Goal: Task Accomplishment & Management: Use online tool/utility

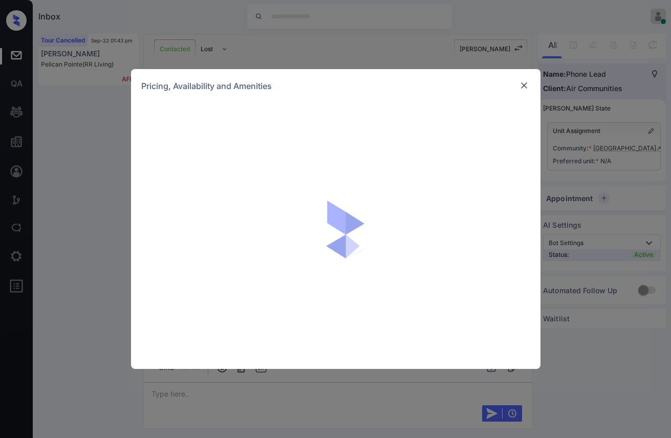
scroll to position [766, 0]
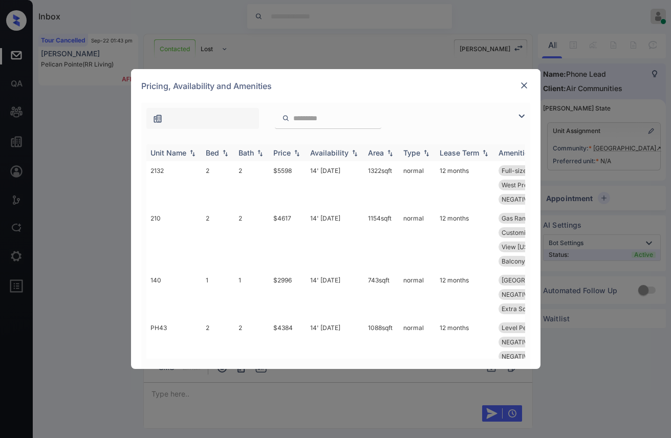
click at [227, 154] on img at bounding box center [225, 152] width 10 height 7
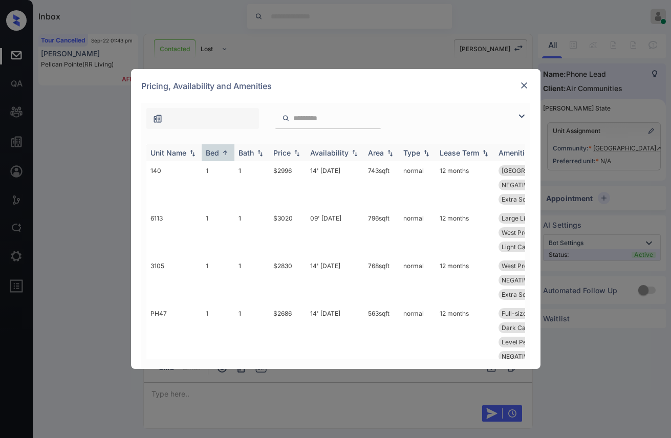
click at [224, 154] on img at bounding box center [225, 153] width 10 height 8
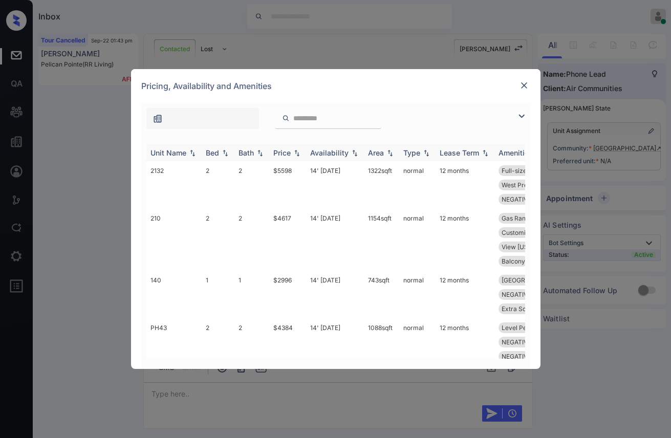
click at [224, 154] on img at bounding box center [225, 152] width 10 height 7
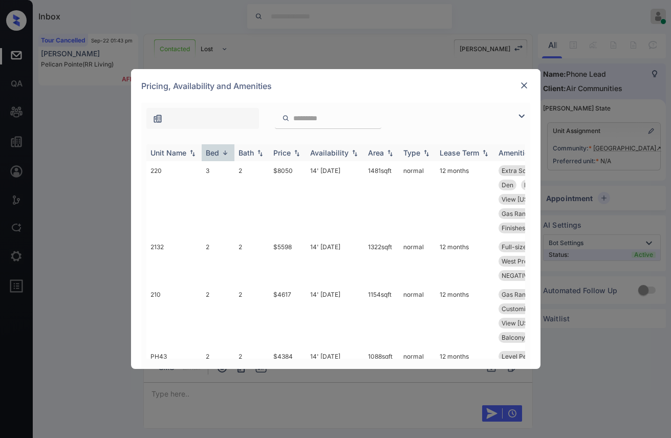
click at [224, 154] on img at bounding box center [225, 153] width 10 height 8
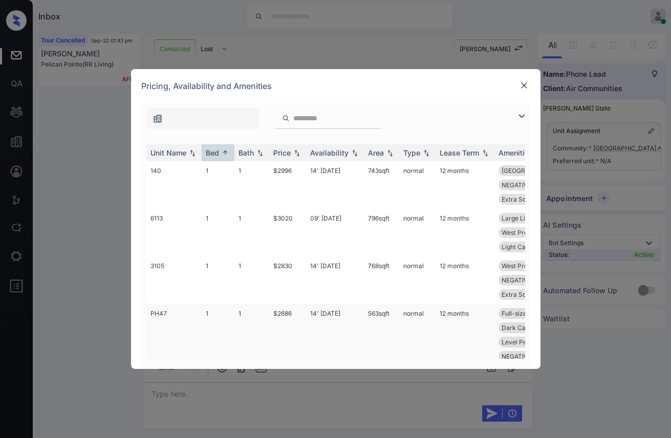
click at [294, 314] on td "$2686" at bounding box center [287, 342] width 37 height 76
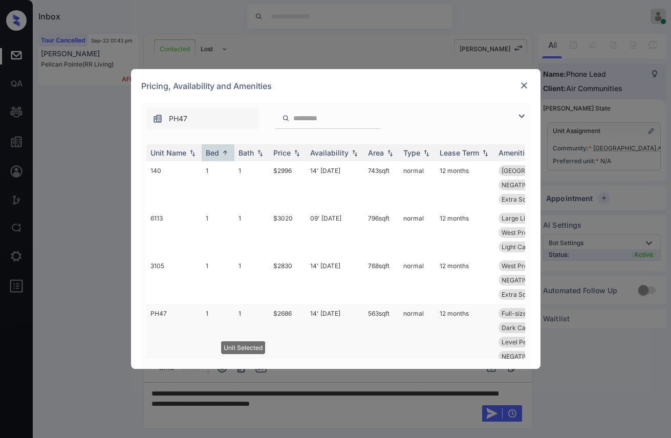
click at [294, 314] on td "$2686" at bounding box center [287, 342] width 37 height 76
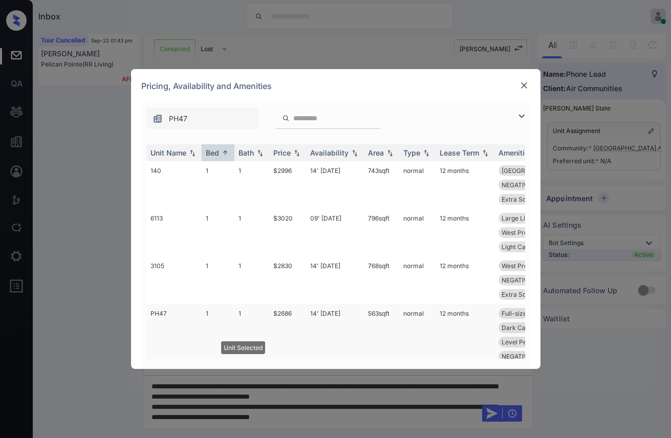
click at [294, 314] on td "$2686" at bounding box center [287, 342] width 37 height 76
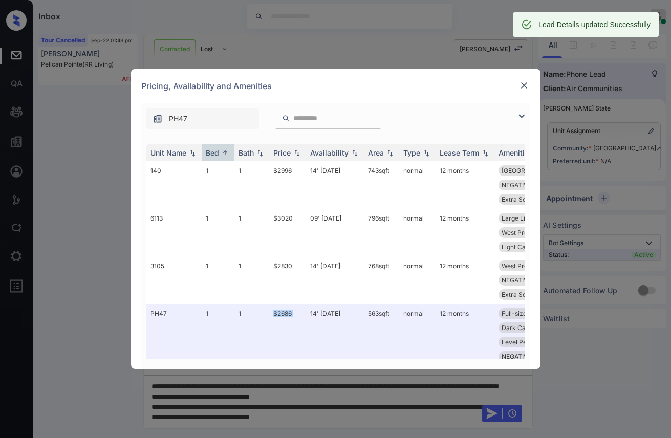
click at [523, 87] on img at bounding box center [524, 85] width 10 height 10
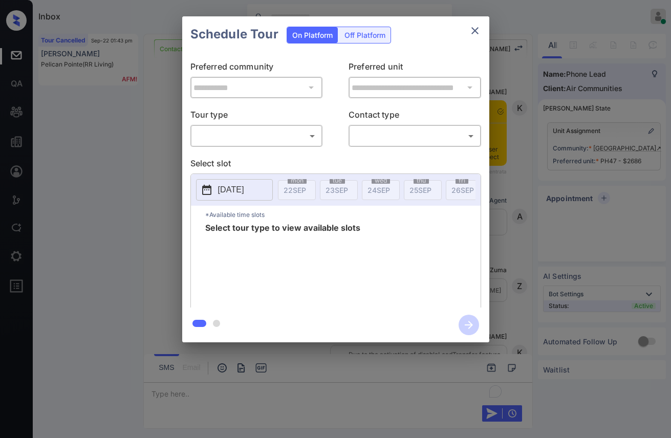
scroll to position [694, 0]
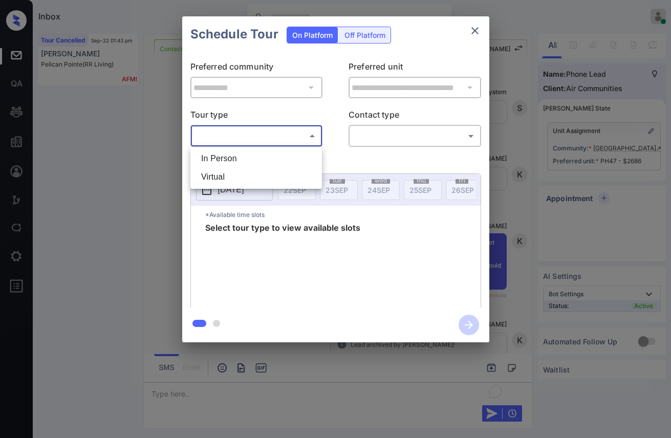
click at [289, 140] on body "Inbox Vhic Online Set yourself offline Set yourself on break Profile Switch to …" at bounding box center [335, 219] width 671 height 438
click at [233, 158] on li "In Person" at bounding box center [256, 158] width 126 height 18
type input "********"
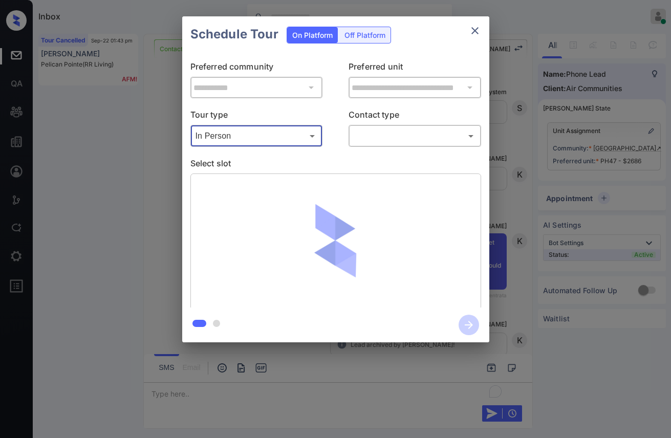
click at [401, 135] on body "Inbox Vhic Online Set yourself offline Set yourself on break Profile Switch to …" at bounding box center [335, 219] width 671 height 438
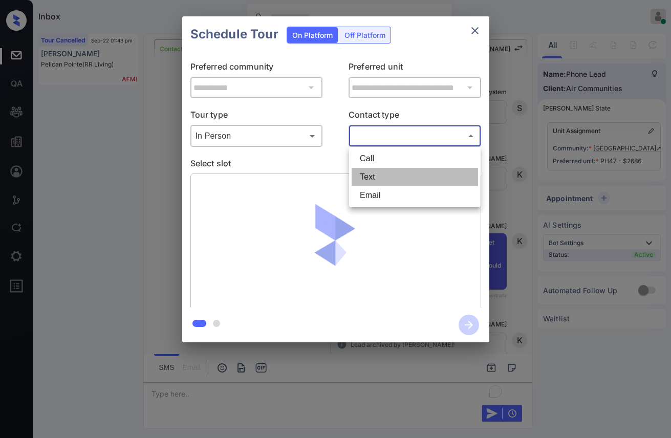
drag, startPoint x: 371, startPoint y: 173, endPoint x: 281, endPoint y: 184, distance: 90.8
click at [370, 174] on li "Text" at bounding box center [415, 177] width 126 height 18
type input "****"
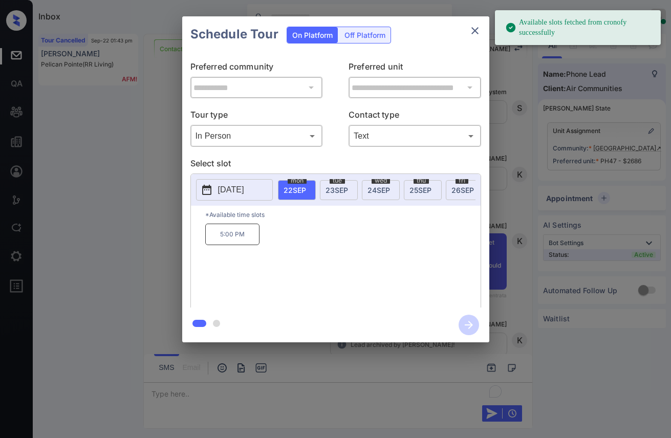
click at [244, 193] on p "2025-09-22" at bounding box center [231, 190] width 26 height 12
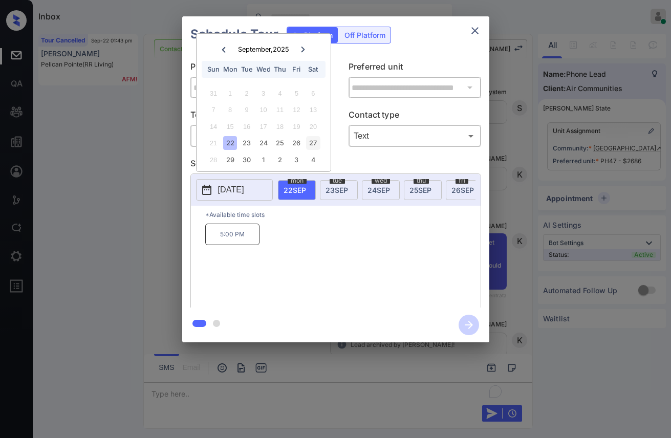
click at [316, 146] on div "27" at bounding box center [313, 143] width 14 height 14
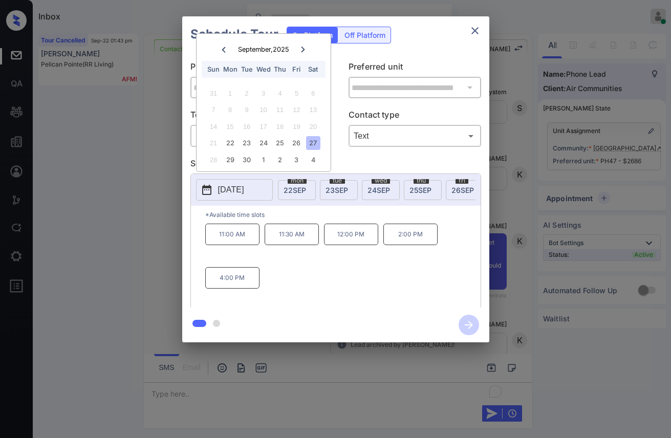
click at [316, 146] on div "27" at bounding box center [313, 143] width 14 height 14
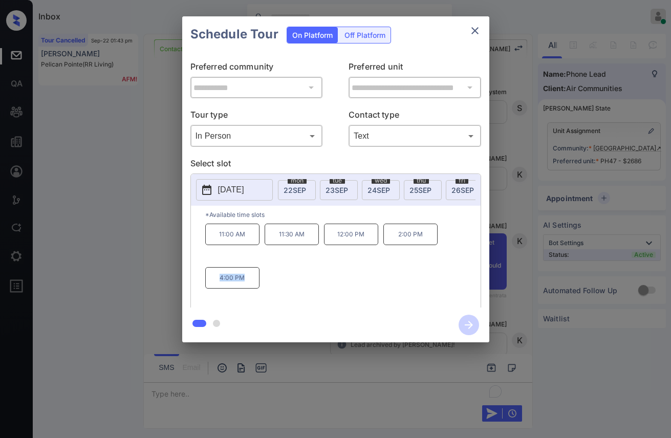
drag, startPoint x: 253, startPoint y: 285, endPoint x: 212, endPoint y: 283, distance: 41.5
click at [212, 283] on p "4:00 PM" at bounding box center [232, 278] width 54 height 22
copy p "4:00 PM"
click at [145, 259] on div "**********" at bounding box center [335, 179] width 671 height 359
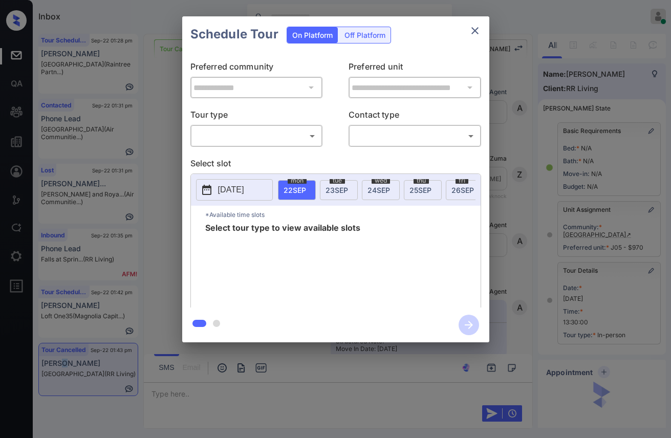
scroll to position [6348, 0]
click at [378, 145] on div "​ ​" at bounding box center [415, 136] width 133 height 22
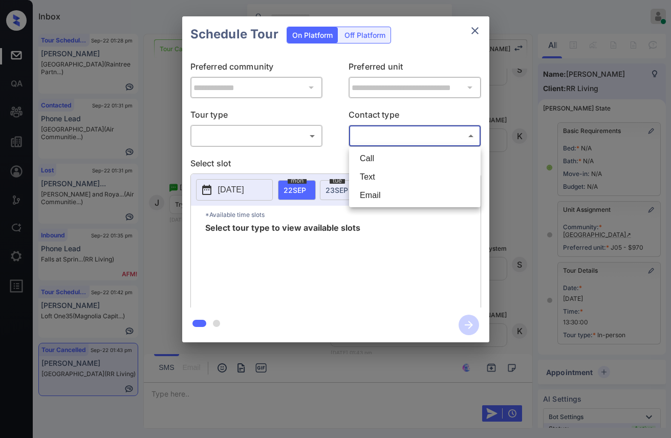
click at [373, 141] on body "Inbox Vhic Online Set yourself offline Set yourself on break Profile Switch to …" at bounding box center [335, 219] width 671 height 438
click at [372, 173] on li "Text" at bounding box center [415, 177] width 126 height 18
type input "****"
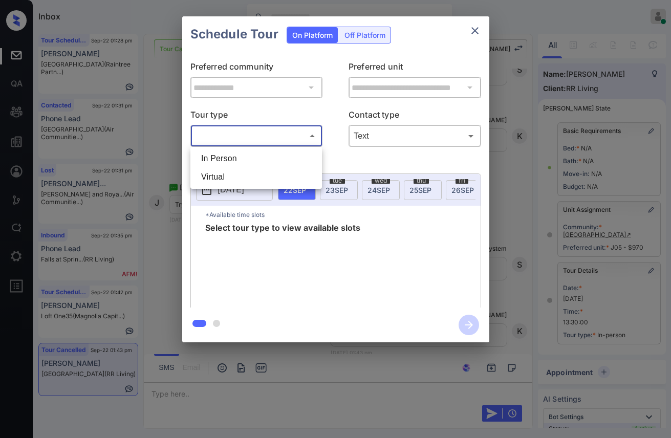
click at [264, 135] on body "Inbox Vhic Online Set yourself offline Set yourself on break Profile Switch to …" at bounding box center [335, 219] width 671 height 438
click at [242, 157] on li "In Person" at bounding box center [256, 158] width 126 height 18
type input "********"
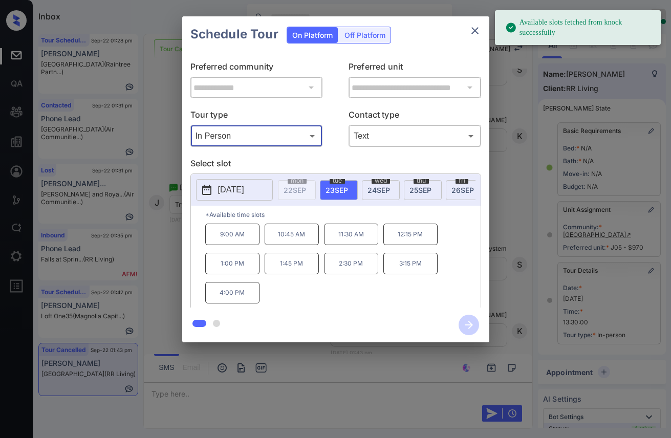
click at [378, 191] on span "24 SEP" at bounding box center [379, 190] width 23 height 9
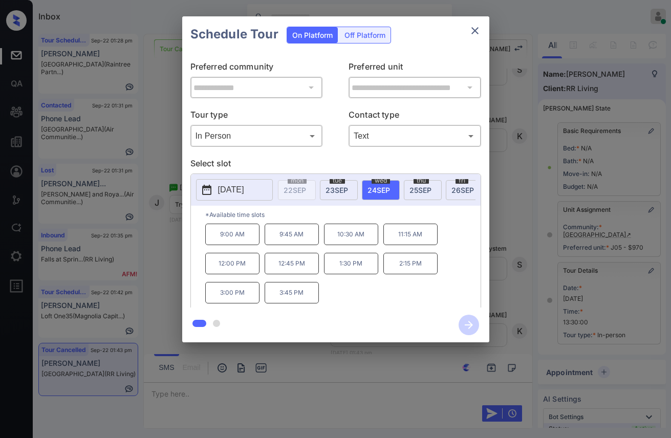
click at [351, 274] on p "1:30 PM" at bounding box center [351, 264] width 54 height 22
click at [473, 322] on icon "button" at bounding box center [469, 325] width 20 height 20
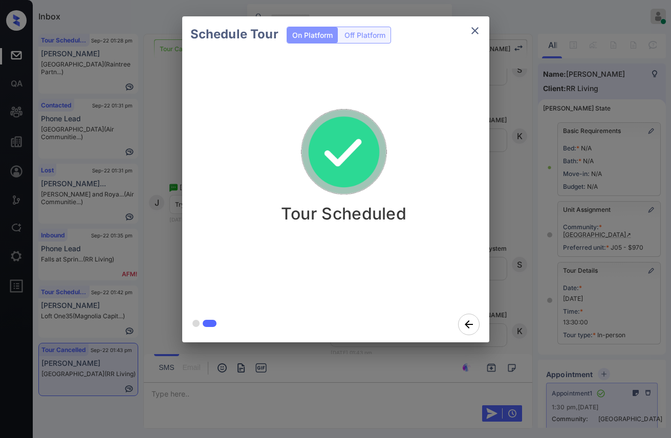
click at [505, 197] on div "Schedule Tour On Platform Off Platform Tour Scheduled" at bounding box center [335, 179] width 671 height 359
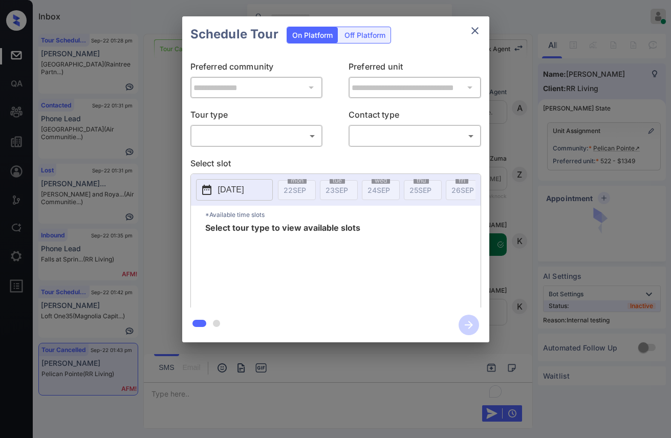
scroll to position [6140, 0]
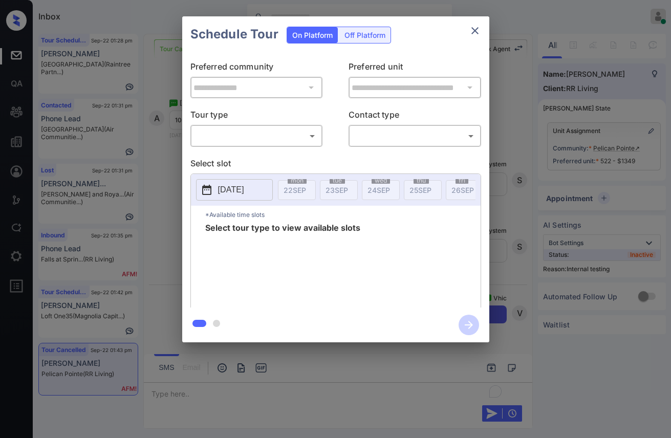
click at [378, 136] on body "Inbox Vhic Online Set yourself offline Set yourself on break Profile Switch to …" at bounding box center [335, 219] width 671 height 438
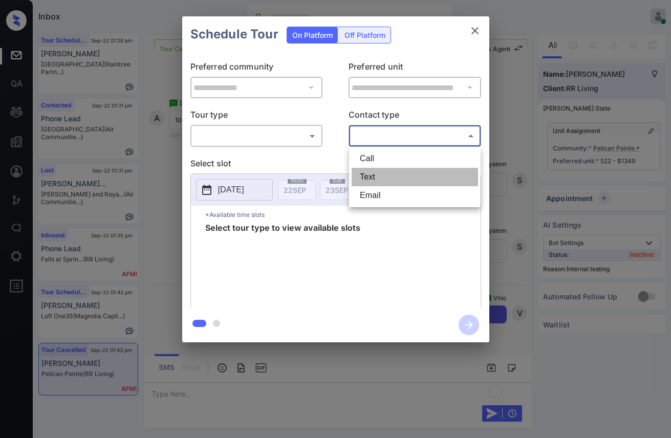
drag, startPoint x: 376, startPoint y: 174, endPoint x: 269, endPoint y: 139, distance: 112.2
click at [375, 174] on li "Text" at bounding box center [415, 177] width 126 height 18
type input "****"
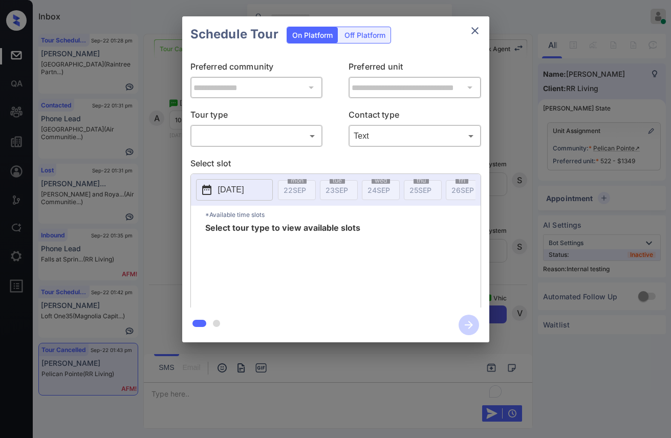
click at [258, 131] on body "Inbox Vhic Online Set yourself offline Set yourself on break Profile Switch to …" at bounding box center [335, 219] width 671 height 438
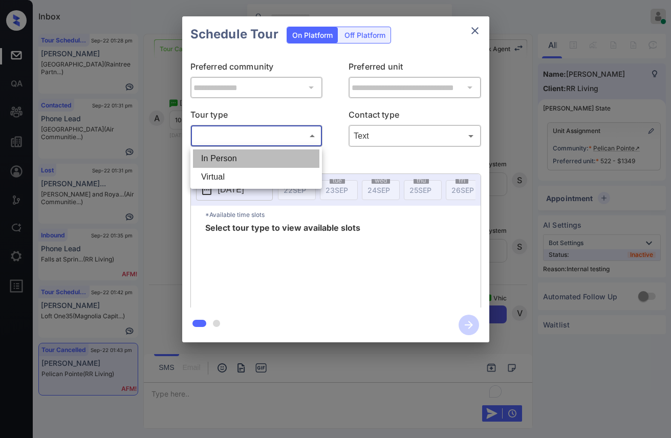
click at [215, 159] on li "In Person" at bounding box center [256, 158] width 126 height 18
type input "********"
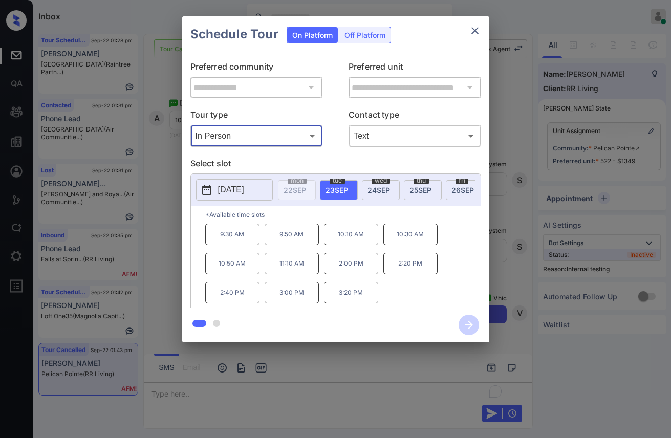
click at [403, 241] on p "10:30 AM" at bounding box center [410, 235] width 54 height 22
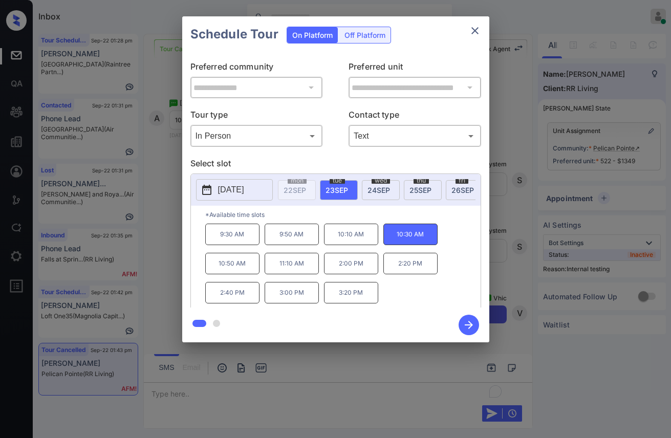
click at [471, 323] on icon "button" at bounding box center [469, 325] width 20 height 20
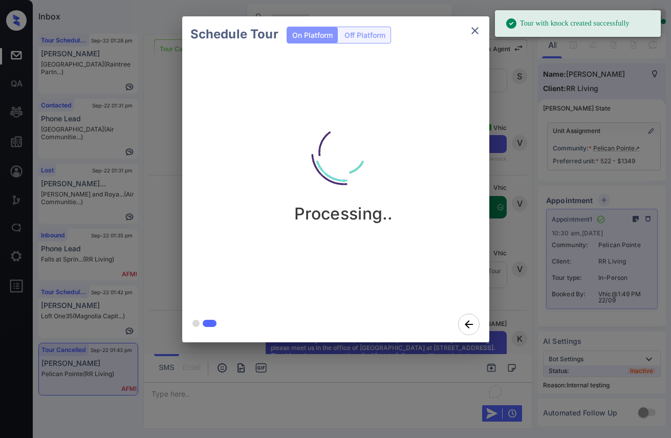
scroll to position [6696, 0]
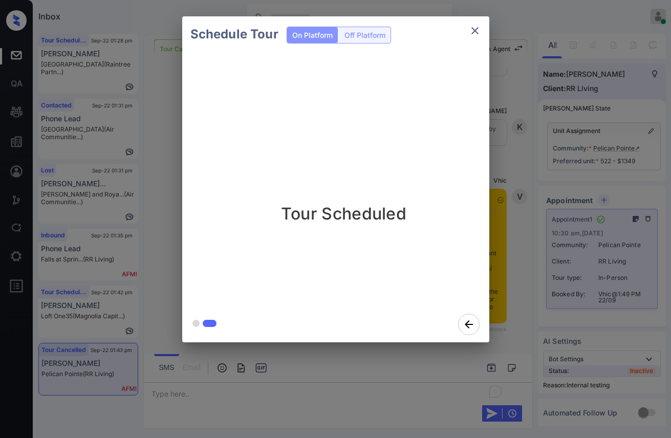
click at [512, 152] on div "Schedule Tour On Platform Off Platform Tour Scheduled" at bounding box center [335, 179] width 671 height 359
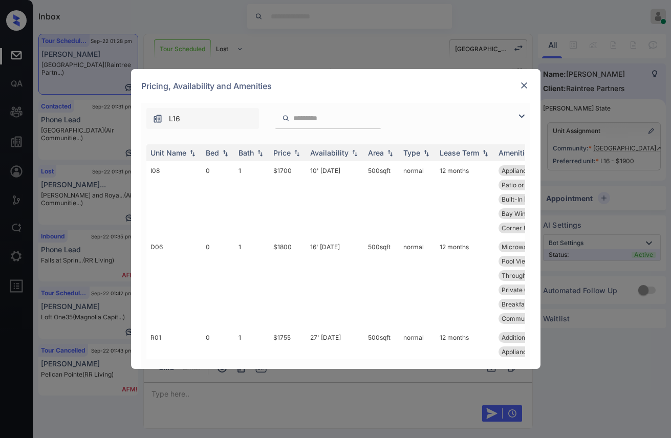
scroll to position [51, 0]
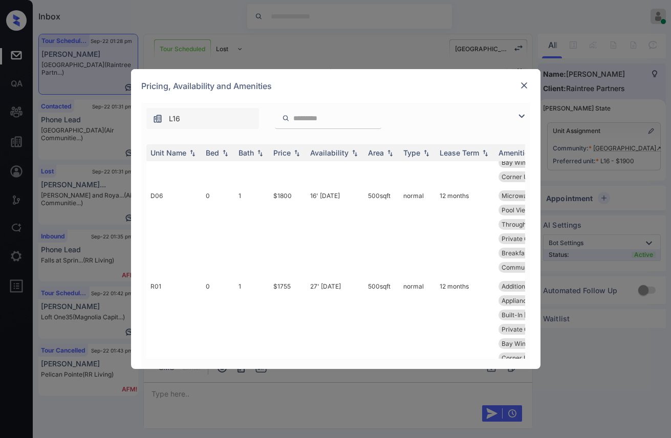
click at [530, 90] on div at bounding box center [524, 85] width 12 height 12
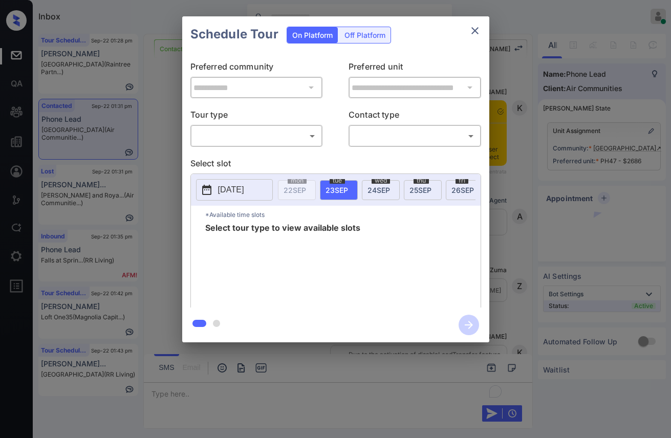
scroll to position [950, 0]
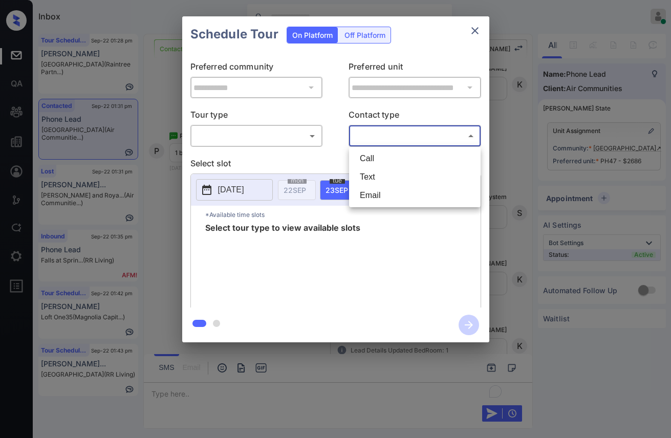
click at [390, 136] on body "Inbox Vhic Online Set yourself offline Set yourself on break Profile Switch to …" at bounding box center [335, 219] width 671 height 438
click at [366, 174] on li "Text" at bounding box center [415, 177] width 126 height 18
type input "****"
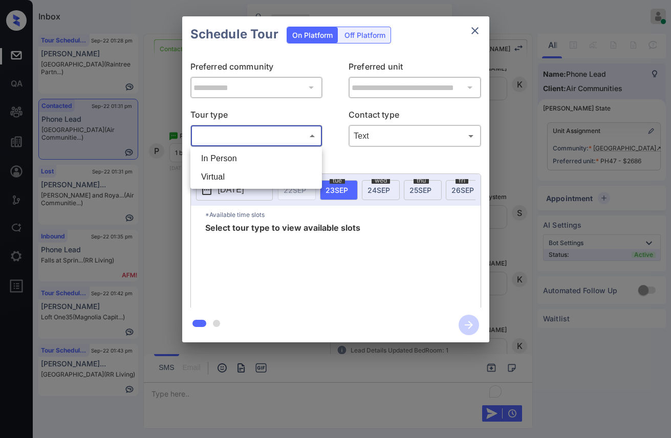
click at [271, 135] on body "Inbox Vhic Online Set yourself offline Set yourself on break Profile Switch to …" at bounding box center [335, 219] width 671 height 438
click at [225, 163] on li "In Person" at bounding box center [256, 158] width 126 height 18
type input "********"
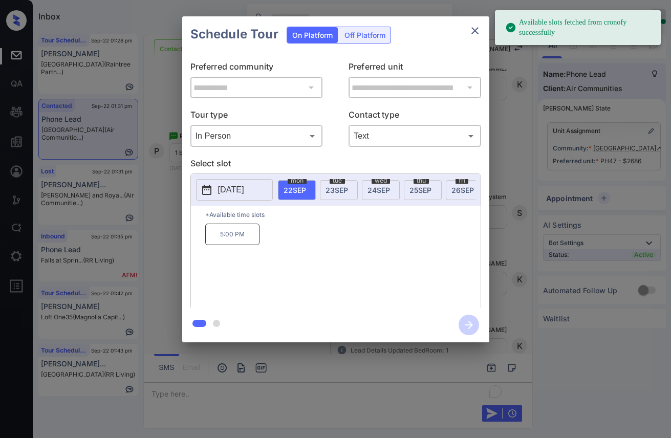
click at [233, 189] on p "[DATE]" at bounding box center [231, 190] width 26 height 12
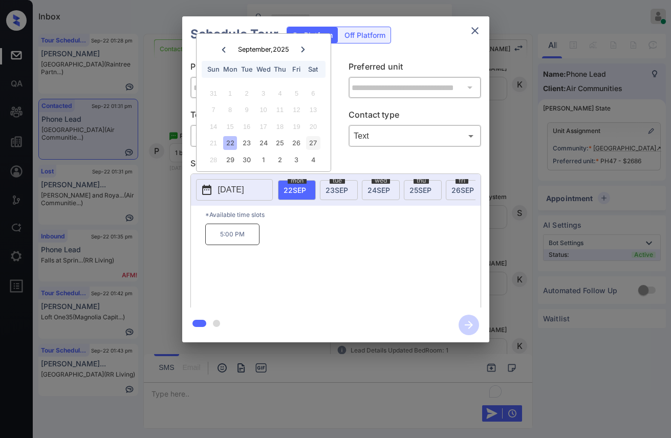
click at [316, 142] on div "27" at bounding box center [313, 143] width 14 height 14
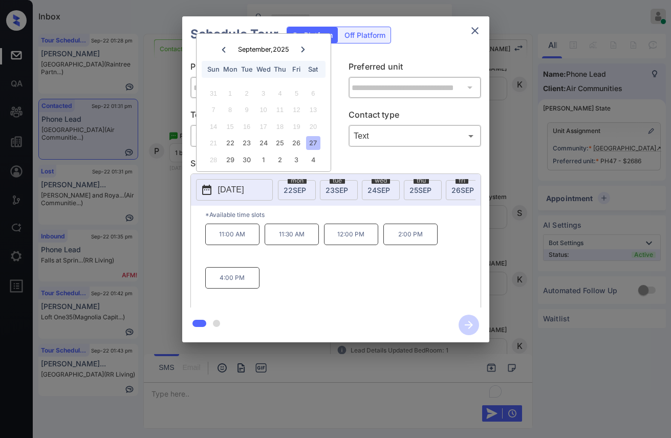
click at [244, 274] on p "4:00 PM" at bounding box center [232, 278] width 54 height 22
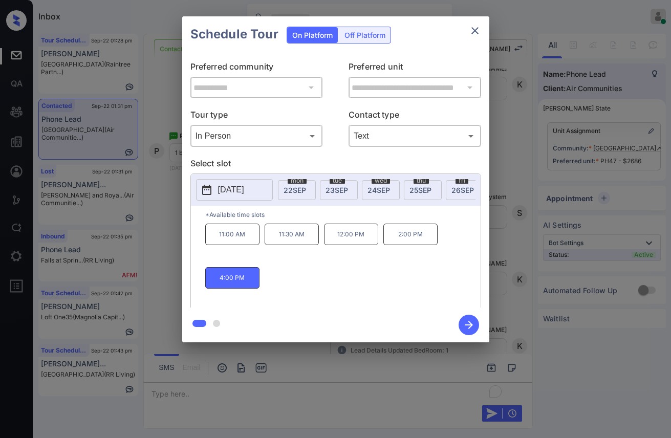
click at [473, 322] on icon "button" at bounding box center [469, 325] width 20 height 20
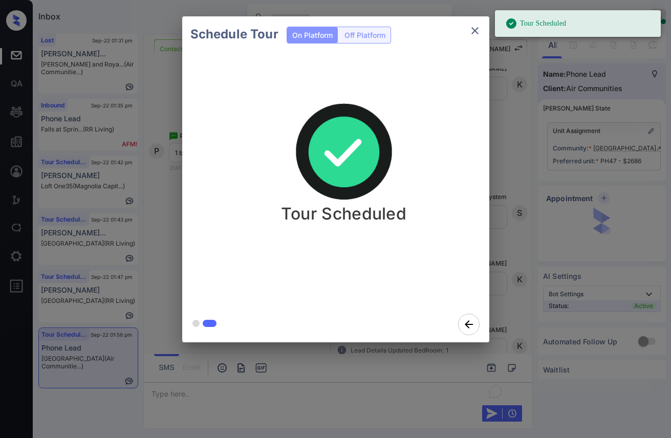
click at [160, 214] on div "Schedule Tour On Platform Off Platform Tour Scheduled" at bounding box center [335, 179] width 671 height 359
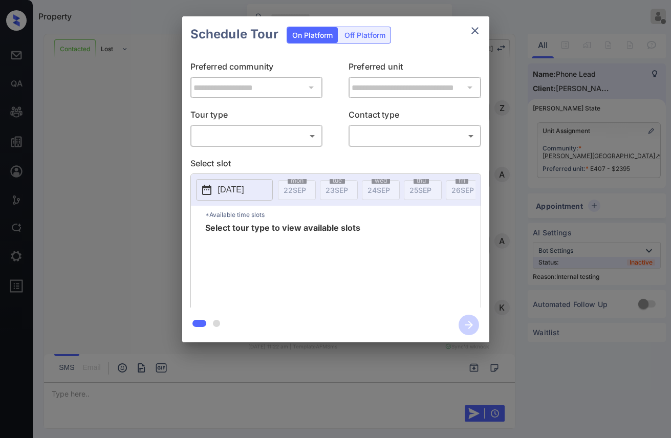
scroll to position [2292, 0]
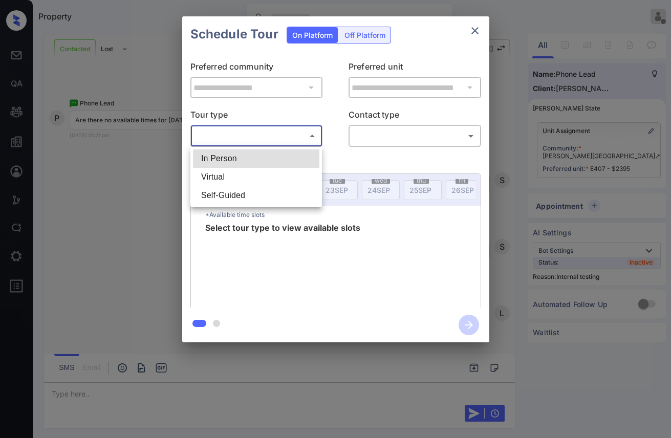
click at [299, 138] on body "Property Vhic Offline Set yourself online Set yourself on break Profile Switch …" at bounding box center [335, 219] width 671 height 438
click at [236, 161] on li "In Person" at bounding box center [256, 158] width 126 height 18
type input "********"
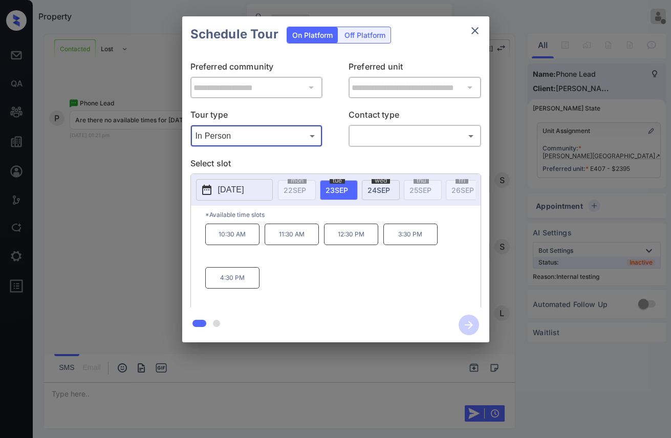
click at [115, 227] on div "**********" at bounding box center [335, 179] width 671 height 359
